Goal: Information Seeking & Learning: Learn about a topic

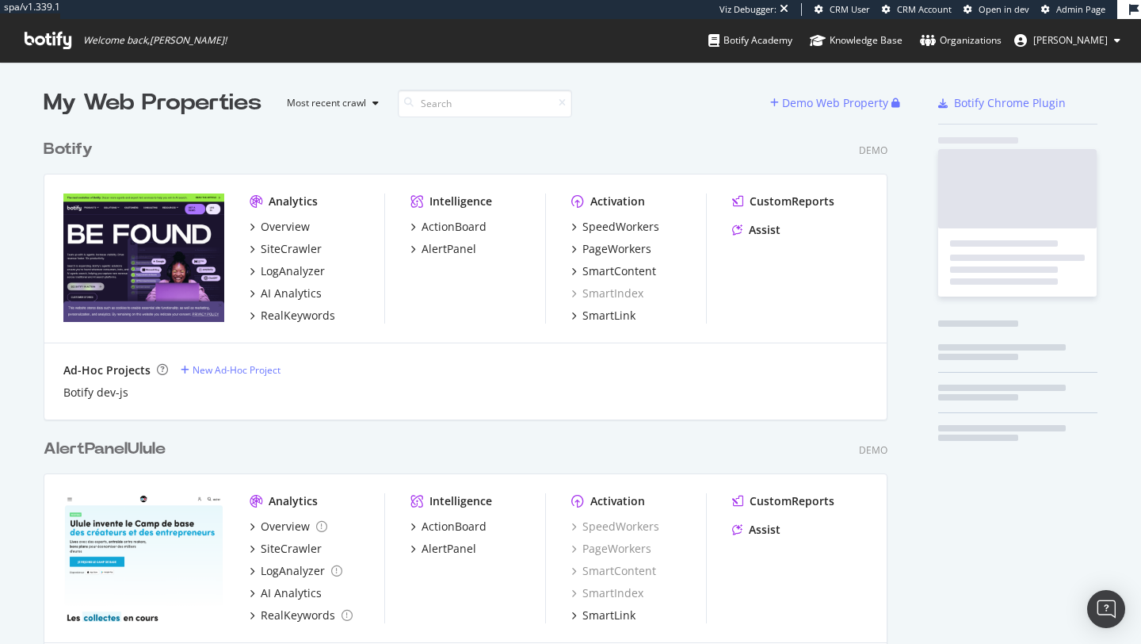
scroll to position [1986, 857]
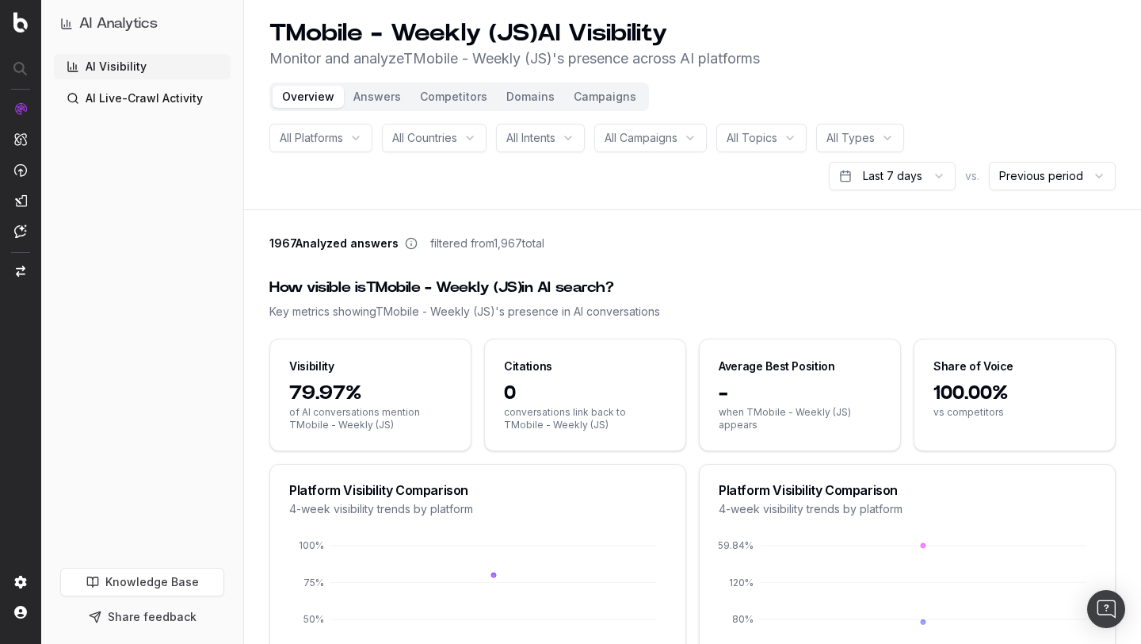
click at [529, 105] on button "Domains" at bounding box center [530, 97] width 67 height 22
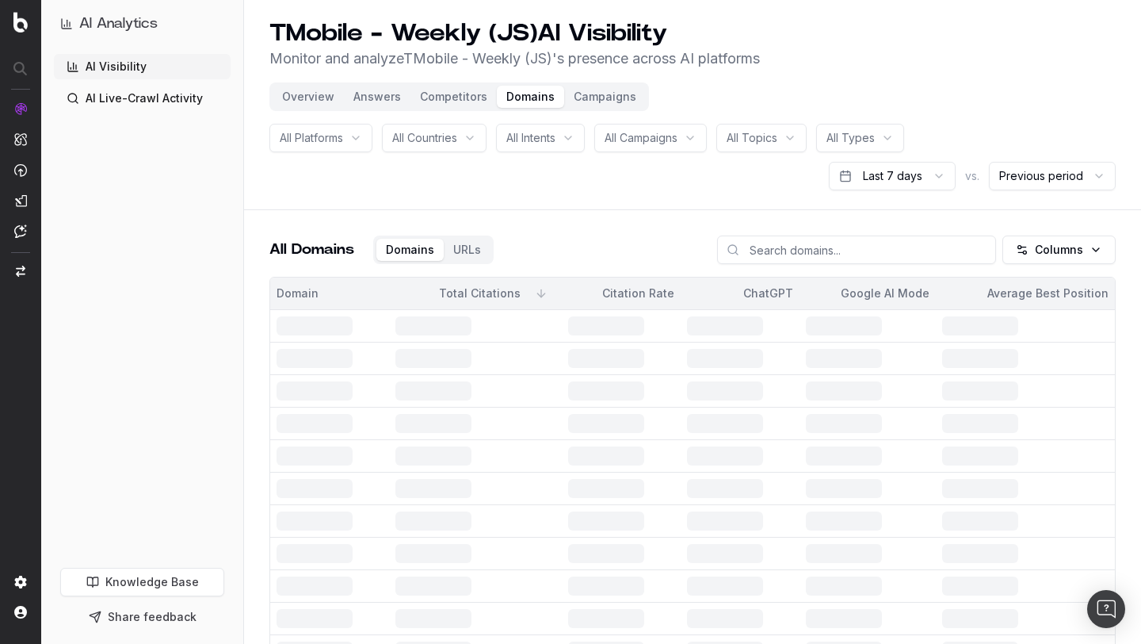
click at [432, 104] on button "Competitors" at bounding box center [454, 97] width 86 height 22
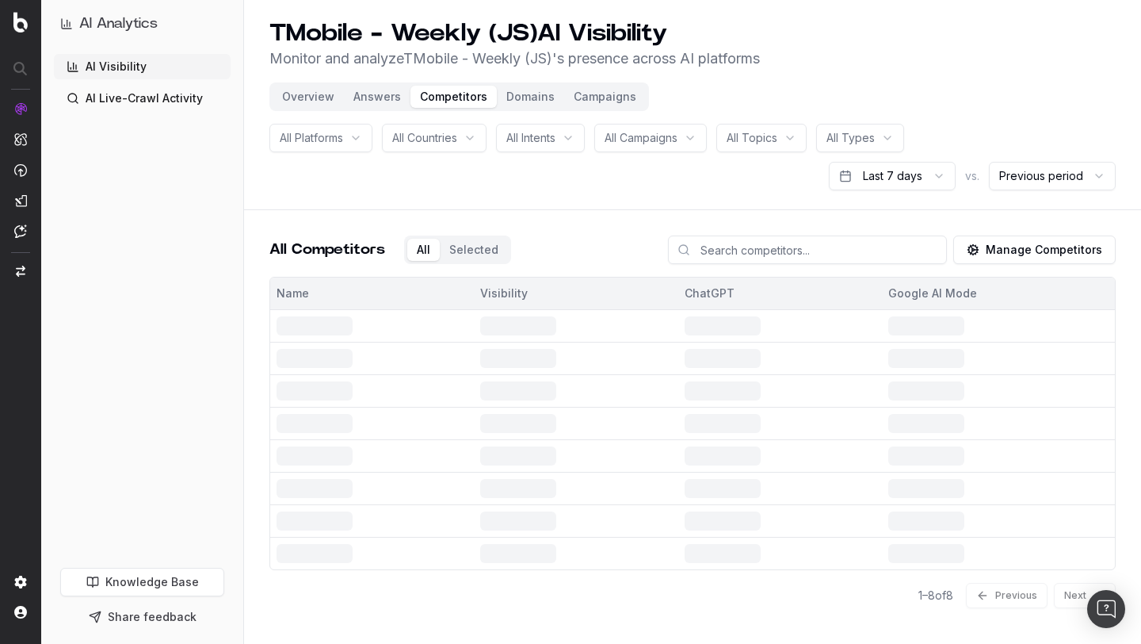
click at [378, 95] on button "Answers" at bounding box center [377, 97] width 67 height 22
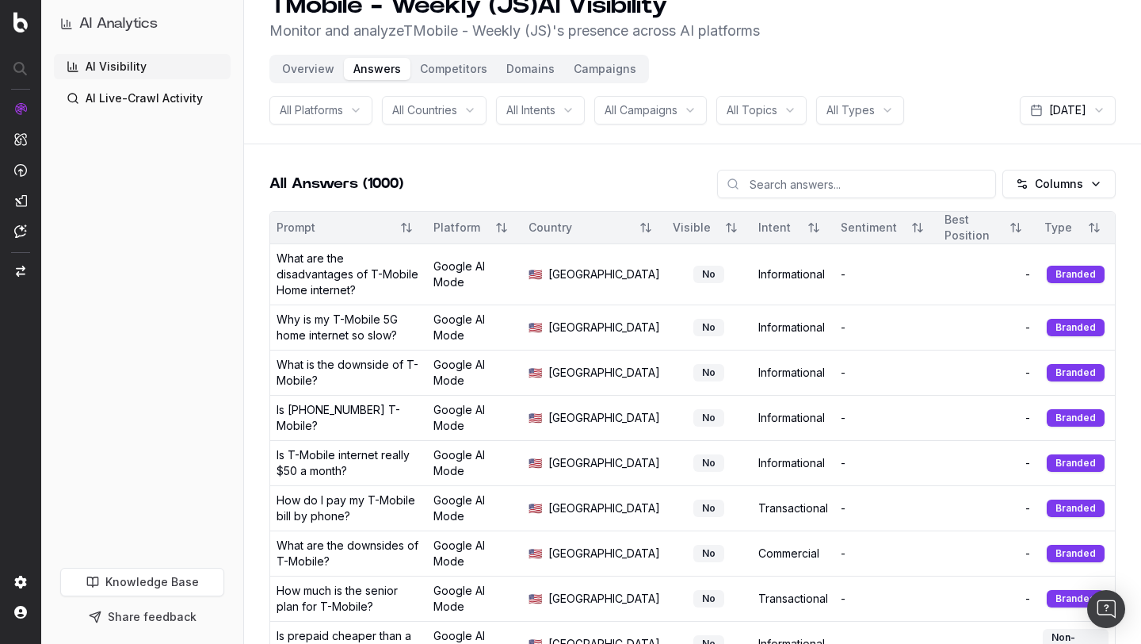
scroll to position [22, 0]
